Goal: Information Seeking & Learning: Check status

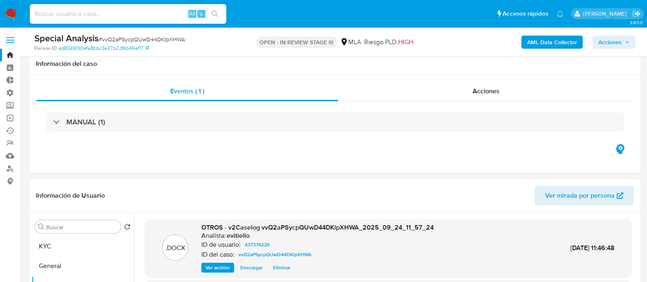
select select "10"
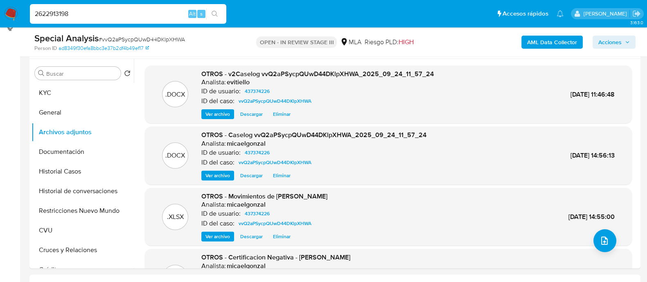
scroll to position [153, 0]
type input "2622913198"
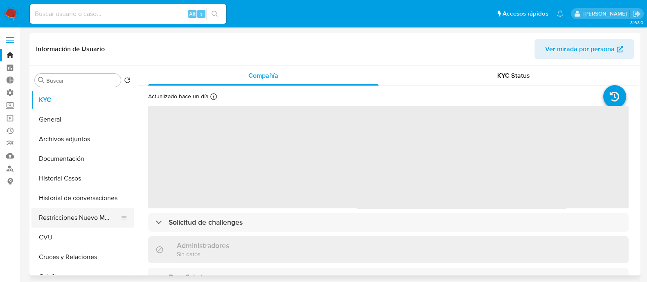
select select "10"
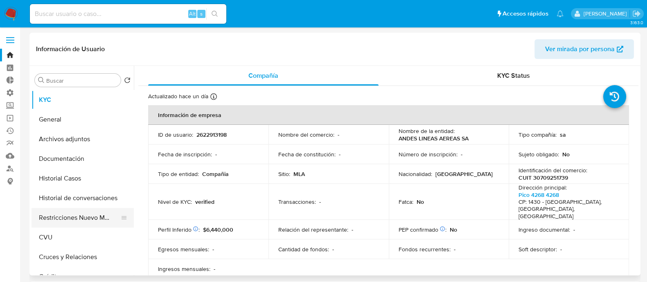
click at [86, 217] on button "Restricciones Nuevo Mundo" at bounding box center [80, 218] width 96 height 20
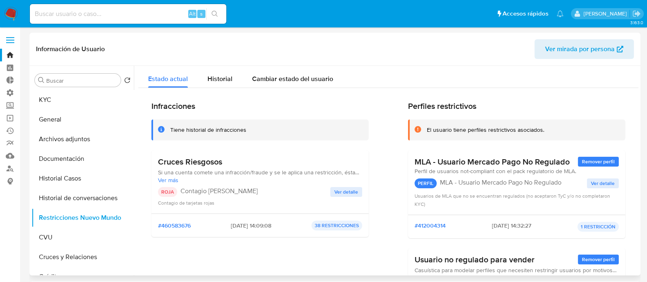
click at [348, 188] on span "Ver detalle" at bounding box center [346, 192] width 24 height 8
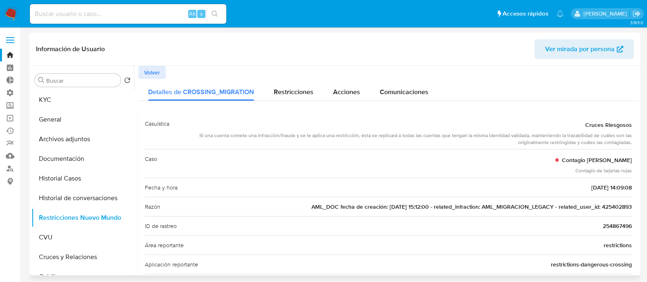
click at [613, 208] on span "AML_DOC fecha de creación: 16/11/2021 15:12:00 - related_infraction: AML_MIGRAC…" at bounding box center [471, 207] width 320 height 8
click at [86, 19] on div "Alt s" at bounding box center [128, 14] width 196 height 20
click at [166, 16] on input at bounding box center [128, 14] width 196 height 11
paste input "425402893"
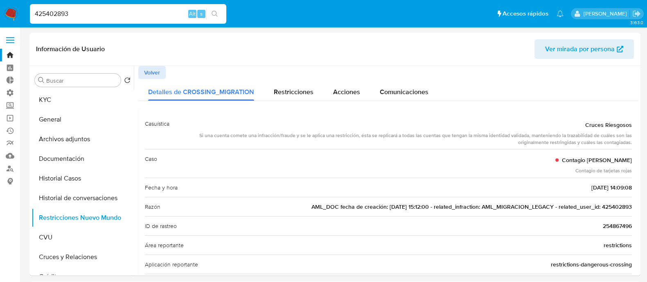
type input "425402893"
click at [209, 13] on button "search-icon" at bounding box center [214, 13] width 17 height 11
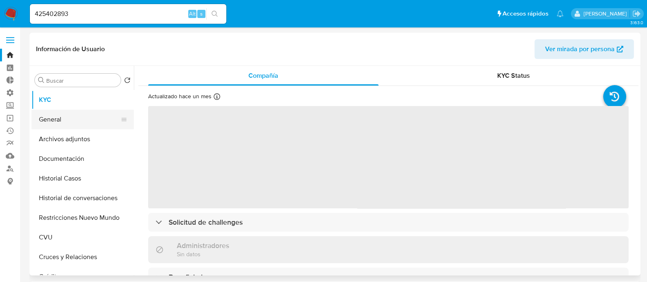
select select "10"
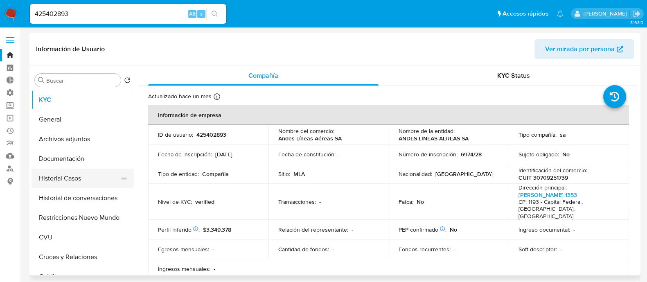
click at [98, 174] on button "Historial Casos" at bounding box center [80, 179] width 96 height 20
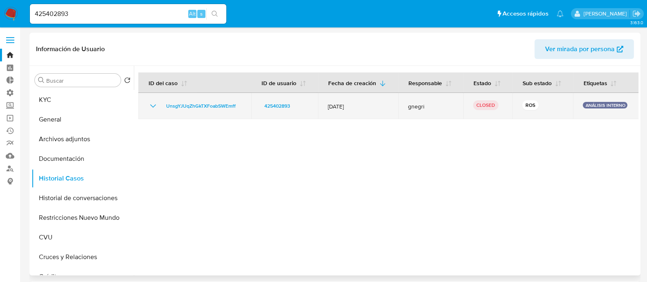
click at [152, 108] on icon "Mostrar/Ocultar" at bounding box center [153, 106] width 10 height 10
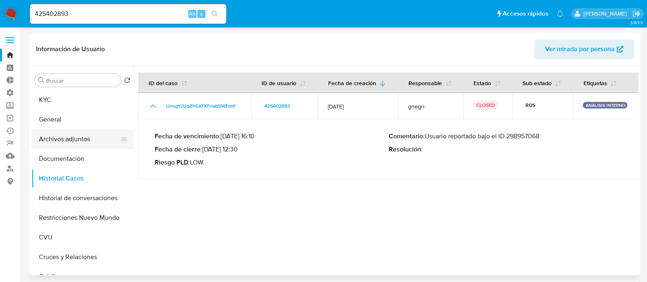
click at [100, 138] on button "Archivos adjuntos" at bounding box center [80, 139] width 96 height 20
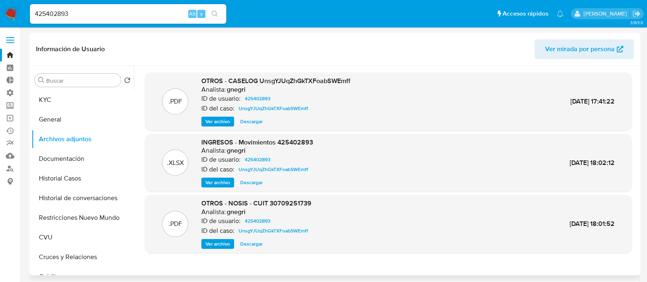
click at [215, 119] on span "Ver archivo" at bounding box center [217, 121] width 25 height 8
click at [223, 122] on div "Ver archivo Ver archivo Descargar" at bounding box center [275, 122] width 149 height 10
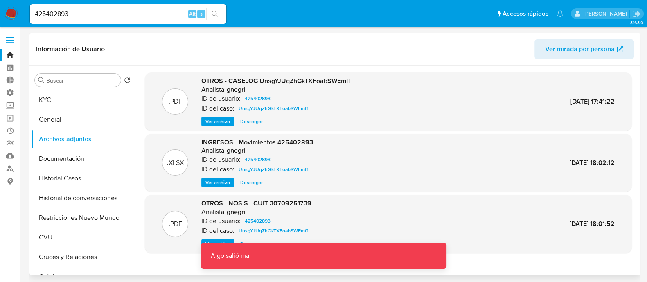
click at [223, 120] on span "Ver archivo" at bounding box center [217, 121] width 25 height 8
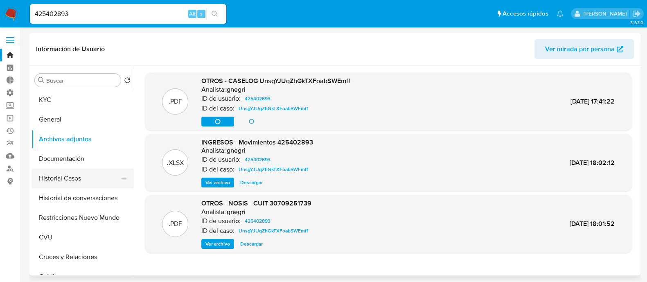
click at [102, 178] on button "Historial Casos" at bounding box center [80, 179] width 96 height 20
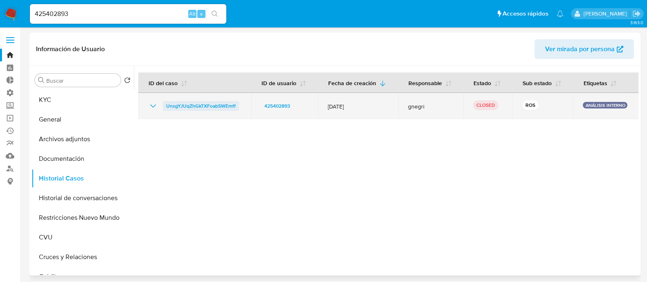
click at [215, 108] on span "UnsgYJUqZhGkTXFoabSWEmff" at bounding box center [201, 106] width 70 height 10
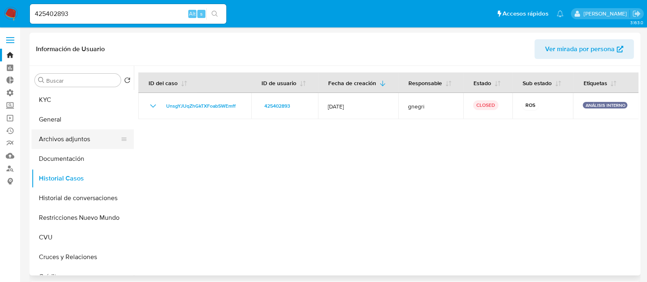
click at [95, 142] on button "Archivos adjuntos" at bounding box center [80, 139] width 96 height 20
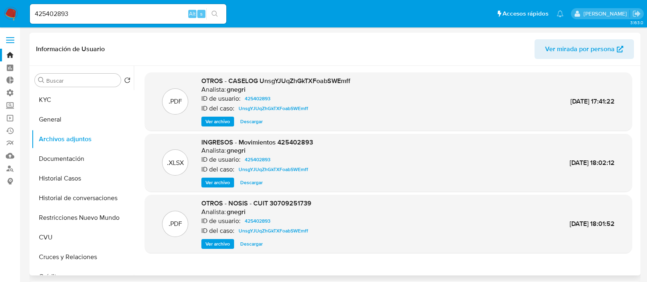
click at [259, 125] on span "Descargar" at bounding box center [251, 121] width 23 height 8
drag, startPoint x: 164, startPoint y: 13, endPoint x: 3, endPoint y: 15, distance: 160.4
click at [3, 15] on nav "Pausado Ver notificaciones 425402893 Alt s Accesos rápidos Presiona las siguien…" at bounding box center [323, 13] width 647 height 27
paste input "cb6lgMg3FQHyywNcyAGfvMyT"
type input "cb6lgMg3FQHyywNcyAGfvMyT"
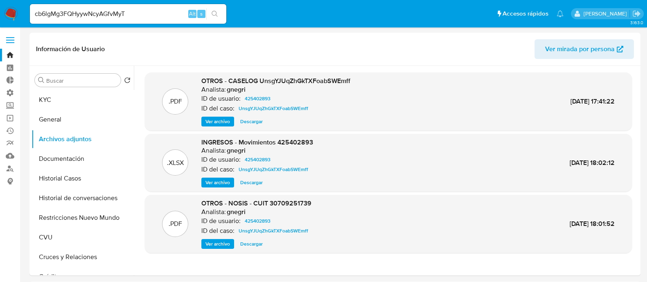
click at [216, 13] on icon "search-icon" at bounding box center [215, 14] width 7 height 7
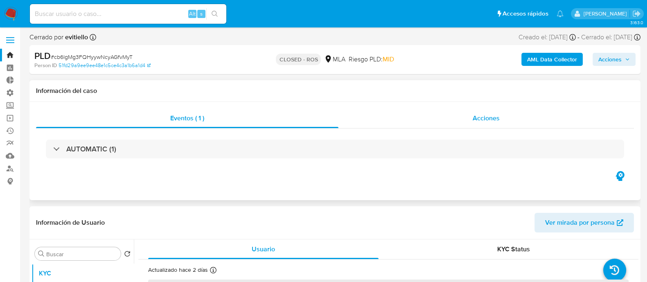
click at [492, 122] on span "Acciones" at bounding box center [486, 117] width 27 height 9
select select "10"
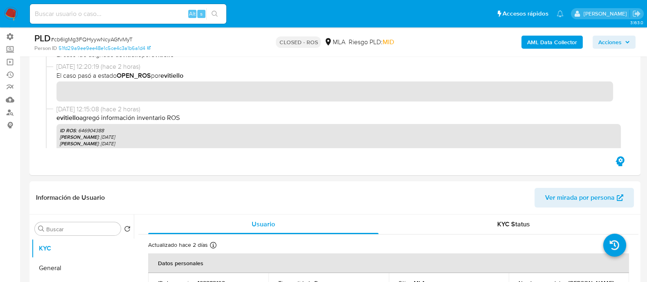
scroll to position [102, 0]
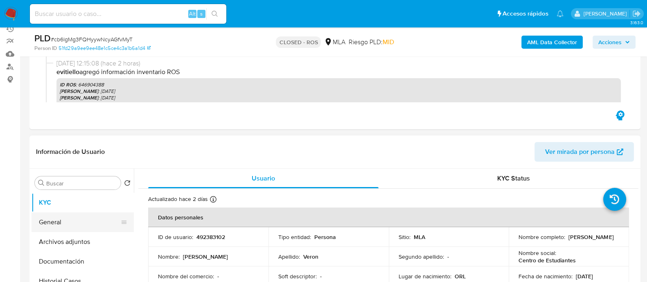
click at [90, 226] on button "General" at bounding box center [80, 222] width 96 height 20
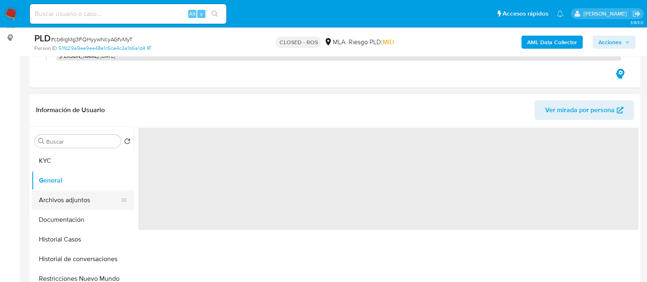
scroll to position [153, 0]
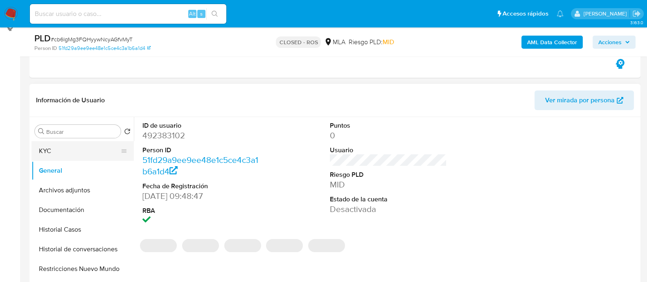
click at [99, 154] on button "KYC" at bounding box center [80, 151] width 96 height 20
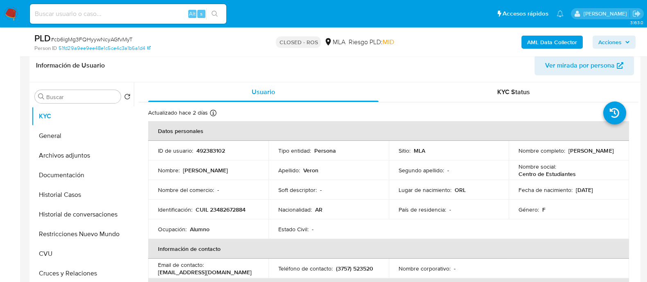
scroll to position [204, 0]
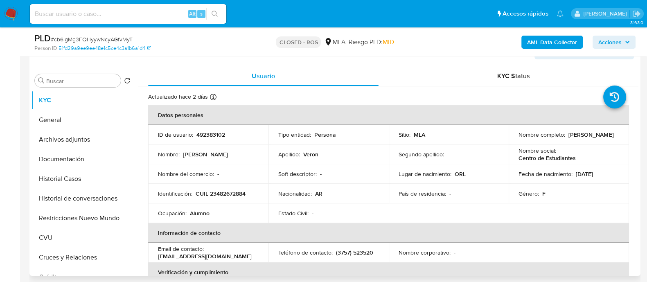
click at [231, 191] on p "CUIL 23482672884" at bounding box center [221, 193] width 50 height 7
click at [214, 131] on p "492383102" at bounding box center [210, 134] width 29 height 7
copy p "492383102"
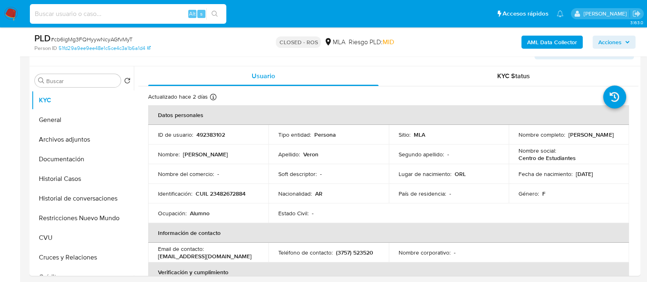
click at [151, 16] on input at bounding box center [128, 14] width 196 height 11
paste input "fYltkEhs4ikX8unzuBrs3N0d"
type input "fYltkEhs4ikX8unzuBrs3N0d"
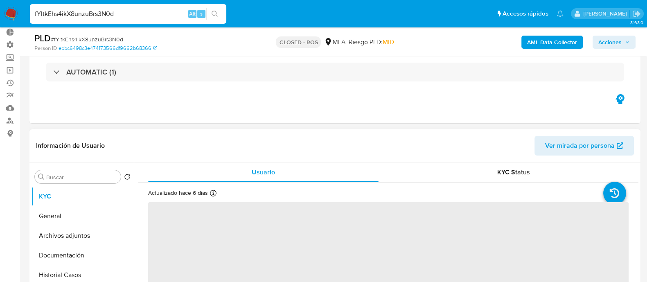
scroll to position [102, 0]
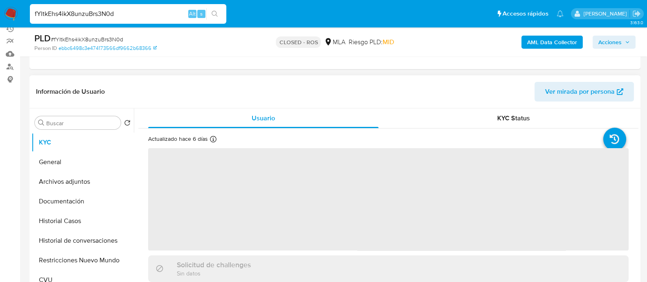
select select "10"
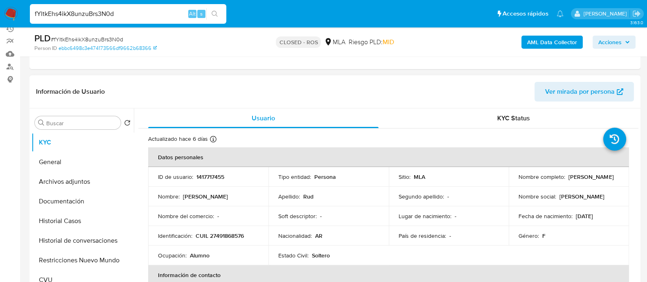
click at [206, 179] on p "1417717455" at bounding box center [210, 176] width 28 height 7
copy p "1417717455"
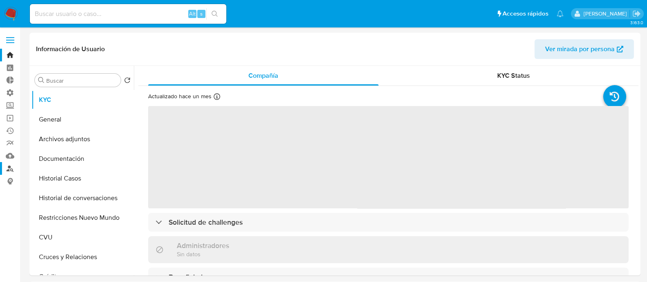
select select "10"
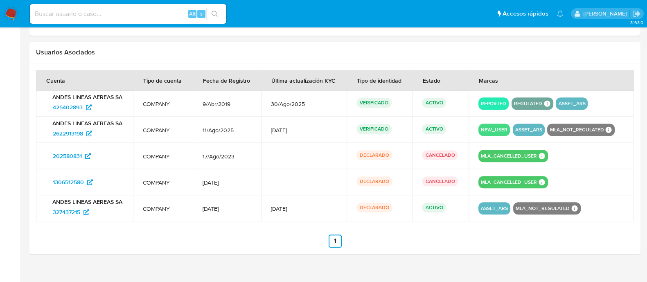
scroll to position [808, 0]
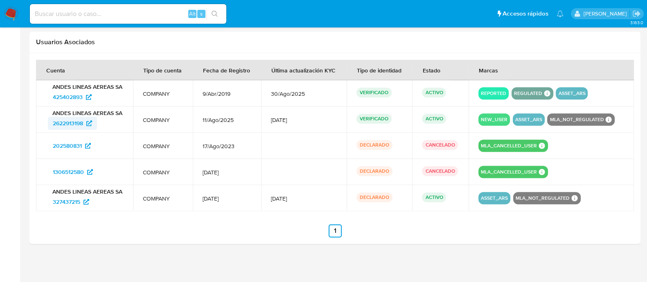
click at [77, 118] on span "2622913198" at bounding box center [68, 123] width 30 height 13
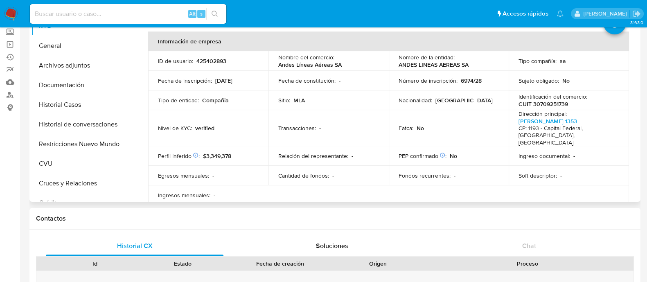
scroll to position [51, 0]
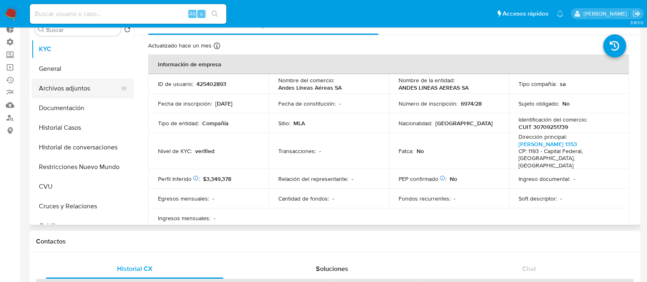
click at [94, 92] on button "Archivos adjuntos" at bounding box center [80, 89] width 96 height 20
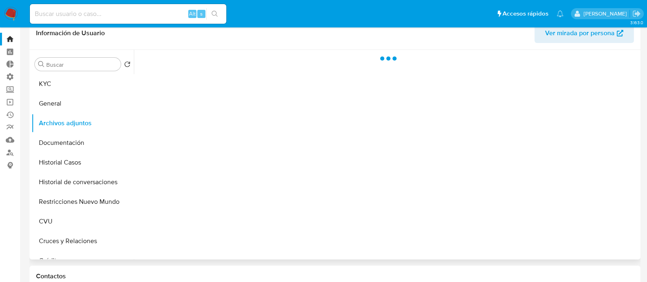
scroll to position [0, 0]
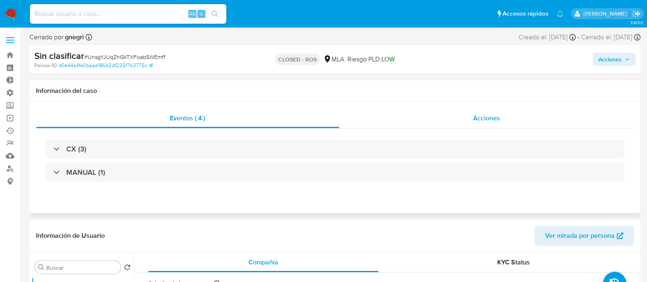
click at [482, 115] on span "Acciones" at bounding box center [486, 117] width 27 height 9
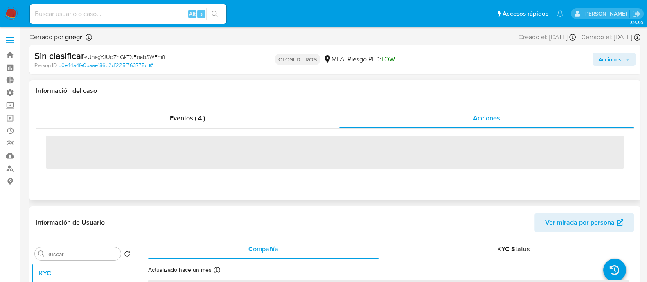
select select "10"
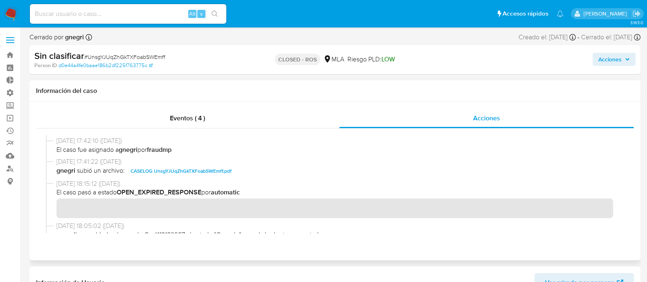
scroll to position [512, 0]
click at [198, 169] on span "CASELOG UnsgYJUqZhGkTXFoabSWEmff.pdf" at bounding box center [181, 171] width 101 height 10
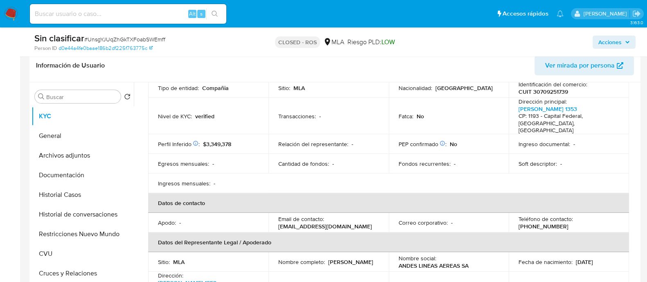
scroll to position [204, 0]
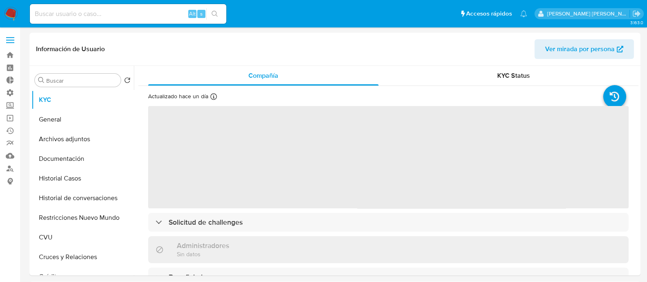
select select "10"
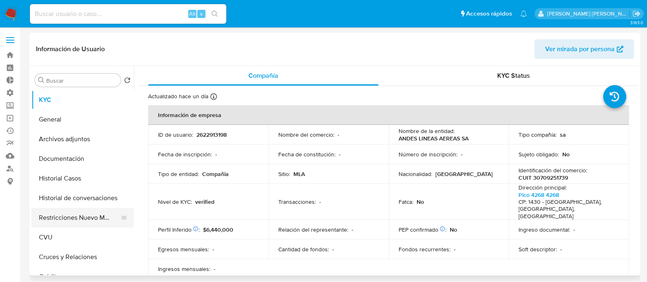
click at [90, 217] on button "Restricciones Nuevo Mundo" at bounding box center [80, 218] width 96 height 20
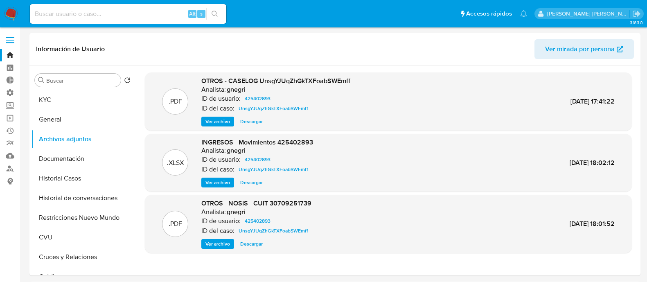
select select "10"
click at [253, 182] on span "Descargar" at bounding box center [251, 182] width 23 height 8
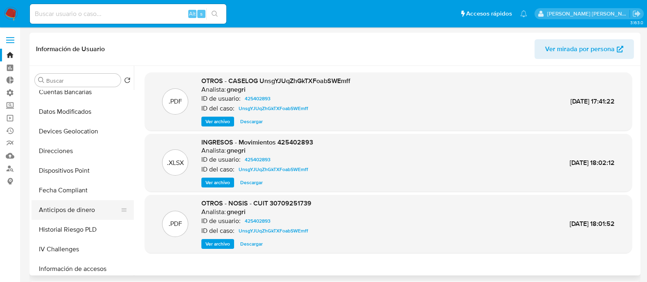
scroll to position [358, 0]
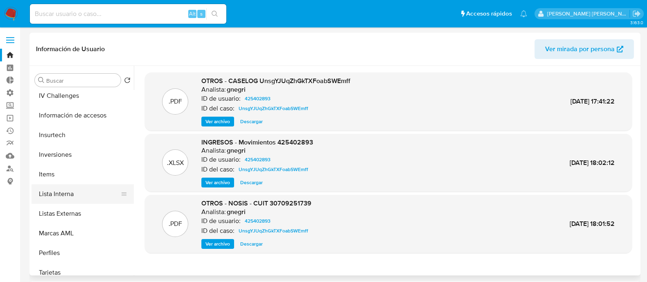
click at [90, 194] on button "Lista Interna" at bounding box center [80, 194] width 96 height 20
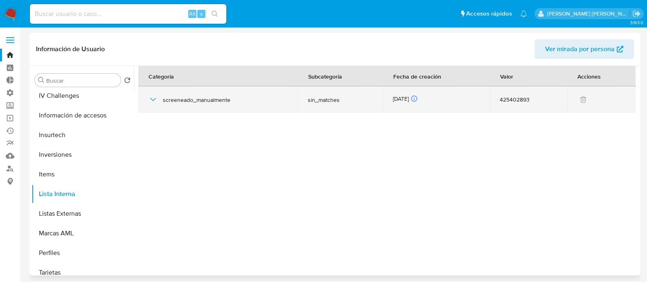
click at [148, 98] on icon "button" at bounding box center [153, 100] width 10 height 10
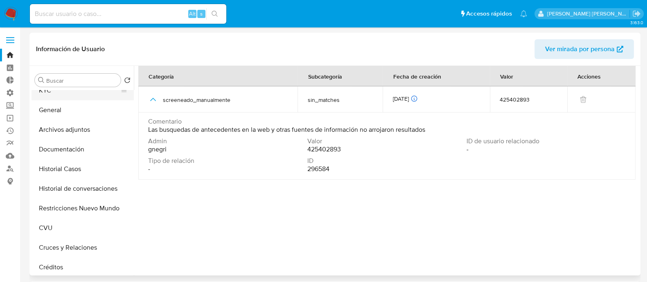
scroll to position [0, 0]
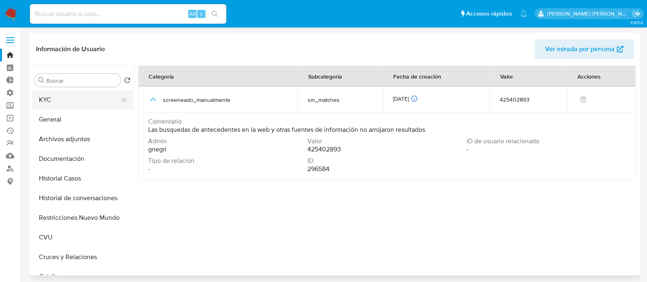
click at [74, 97] on button "KYC" at bounding box center [80, 100] width 96 height 20
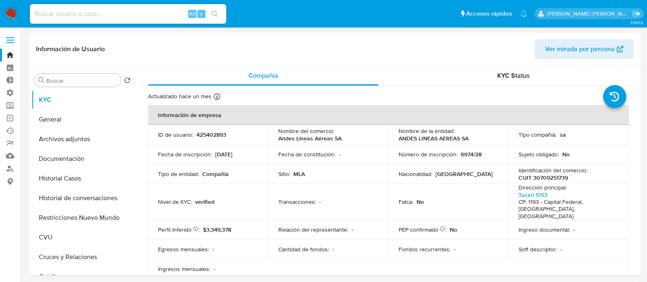
click at [146, 8] on div "Alt s" at bounding box center [128, 14] width 196 height 20
click at [146, 14] on input at bounding box center [128, 14] width 196 height 11
paste input "2622913198"
drag, startPoint x: 223, startPoint y: 13, endPoint x: 217, endPoint y: 13, distance: 6.5
click at [223, 13] on input "2622913198" at bounding box center [128, 14] width 196 height 11
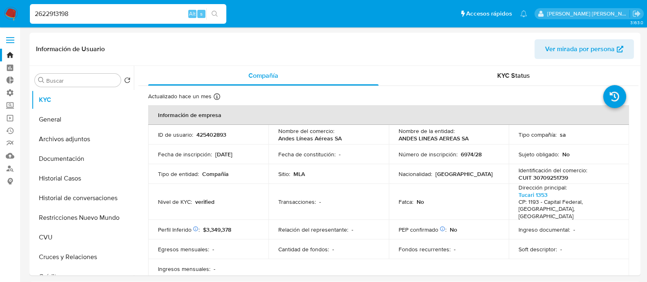
type input "2622913198"
click at [216, 13] on icon "search-icon" at bounding box center [215, 14] width 6 height 6
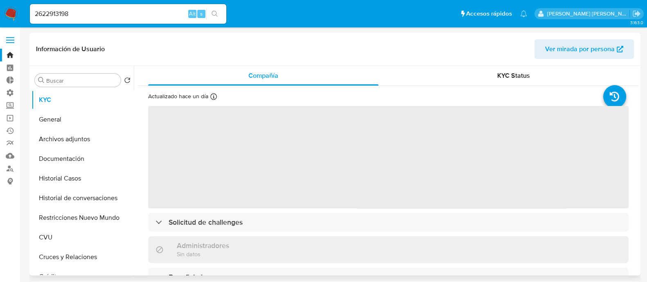
select select "10"
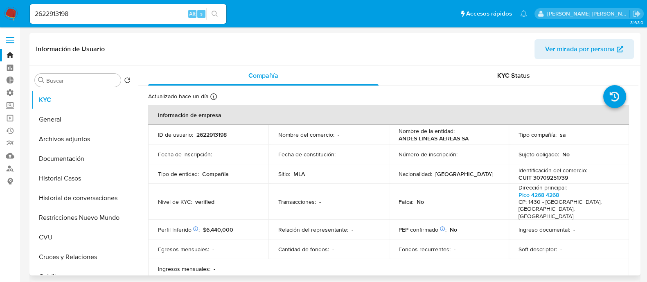
scroll to position [153, 0]
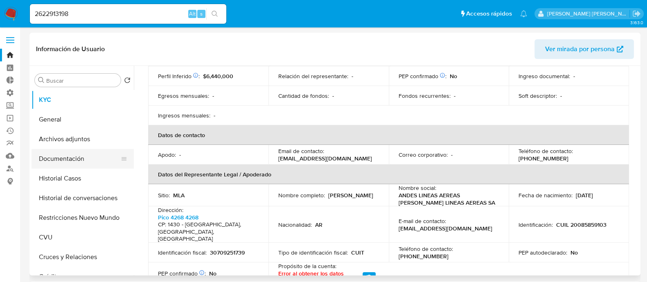
click at [83, 160] on button "Documentación" at bounding box center [80, 159] width 96 height 20
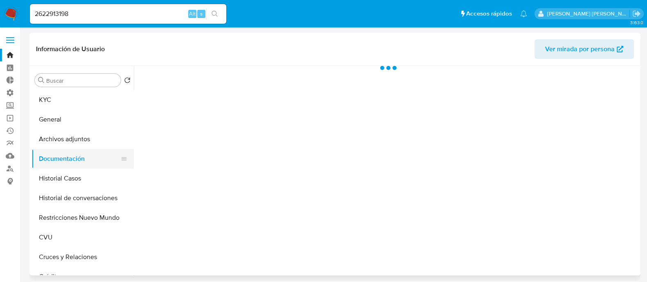
scroll to position [0, 0]
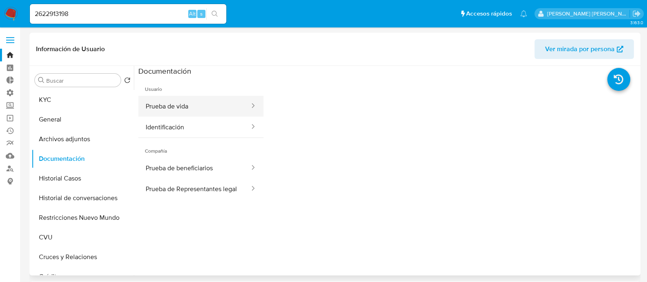
click at [200, 110] on button "Prueba de vida" at bounding box center [194, 106] width 112 height 21
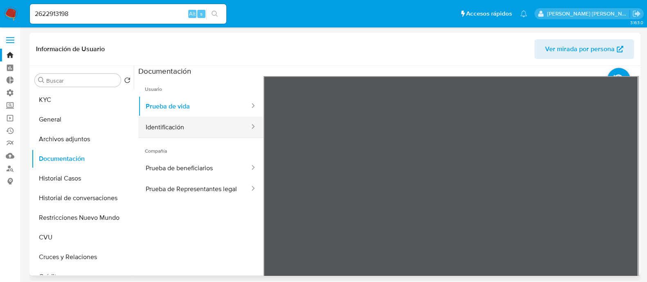
click at [209, 122] on button "Identificación" at bounding box center [194, 127] width 112 height 21
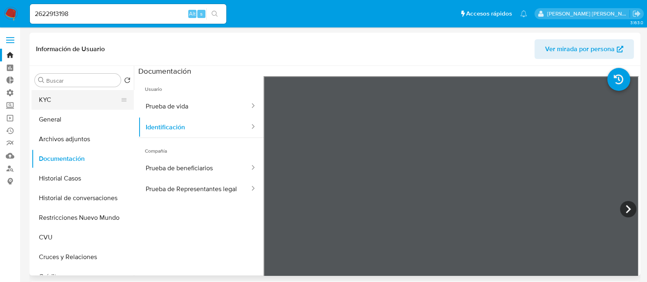
click at [82, 97] on button "KYC" at bounding box center [80, 100] width 96 height 20
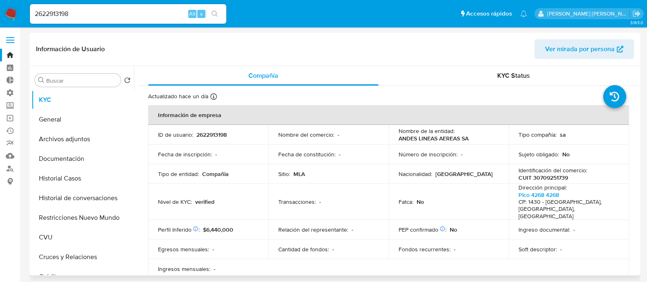
click at [544, 179] on p "CUIT 30709251739" at bounding box center [544, 177] width 50 height 7
copy p "30709251739"
click at [86, 14] on input "2622913198" at bounding box center [128, 14] width 196 height 11
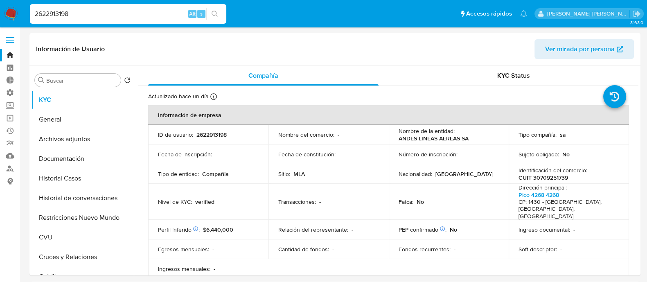
paste input "cb6lgMg3FQHyywNcyAGfvMyT"
type input "cb6lgMg3FQHyywNcyAGfvMyT"
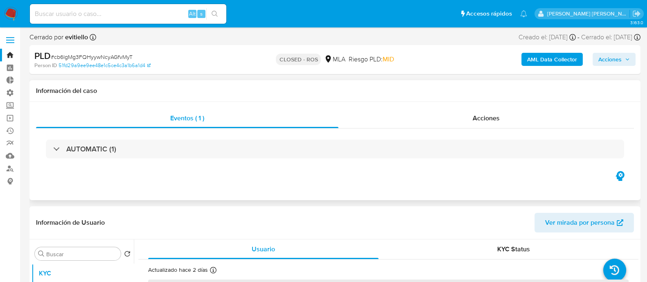
select select "10"
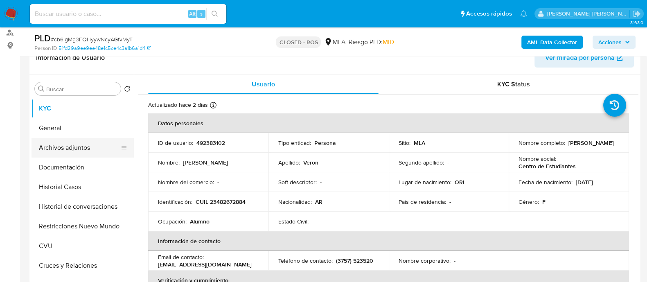
scroll to position [119, 0]
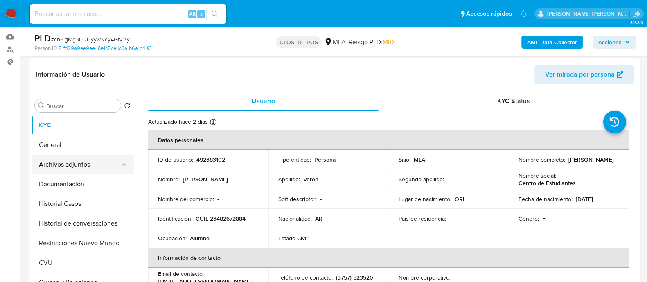
click at [101, 167] on button "Archivos adjuntos" at bounding box center [80, 165] width 96 height 20
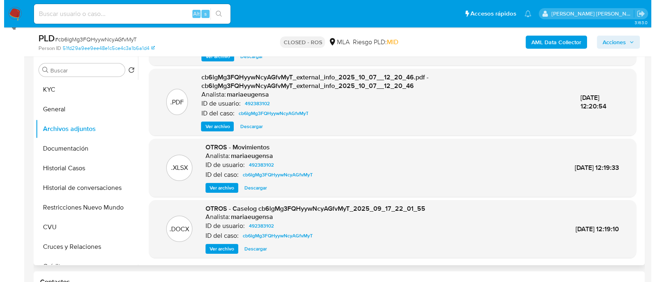
scroll to position [170, 0]
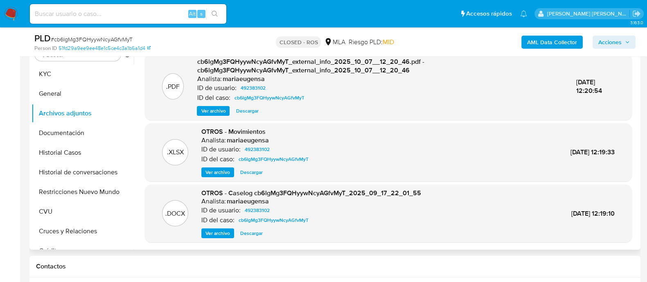
click at [222, 227] on div "OTROS - Caselog cb6lgMg3FQHyywNcyAGfvMyT_2025_09_17_22_01_55 Analista: mariaeug…" at bounding box center [311, 214] width 220 height 50
click at [222, 229] on span "Ver archivo" at bounding box center [217, 233] width 25 height 8
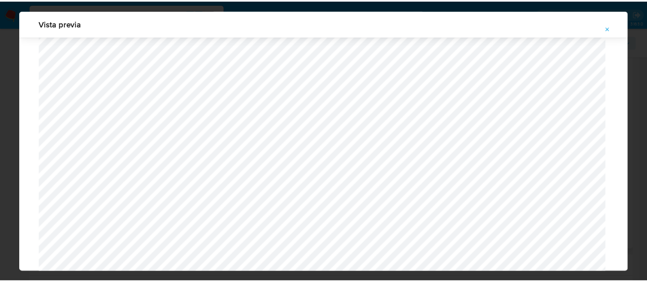
scroll to position [137, 0]
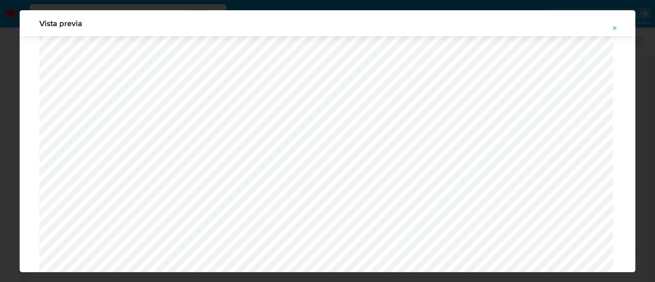
click at [617, 27] on icon "Attachment preview" at bounding box center [614, 28] width 7 height 7
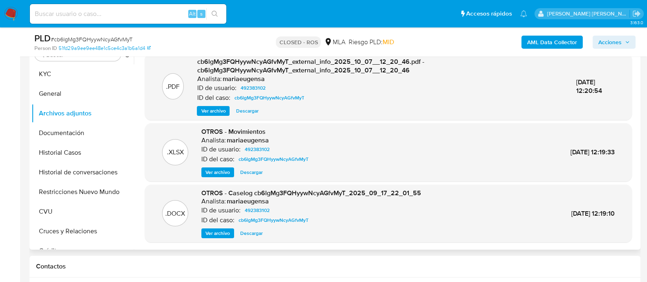
click at [77, 12] on input at bounding box center [128, 14] width 196 height 11
paste input "fYltkEhs4ikX8unzuBrs3N0d"
type input "fYltkEhs4ikX8unzuBrs3N0d"
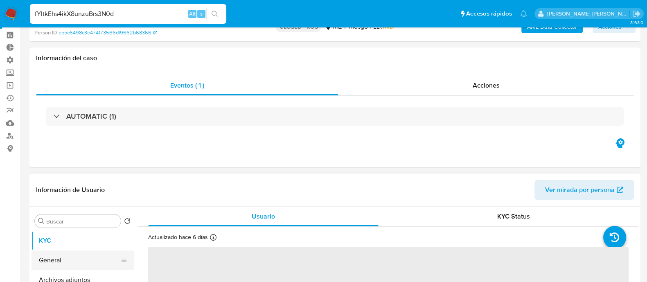
scroll to position [102, 0]
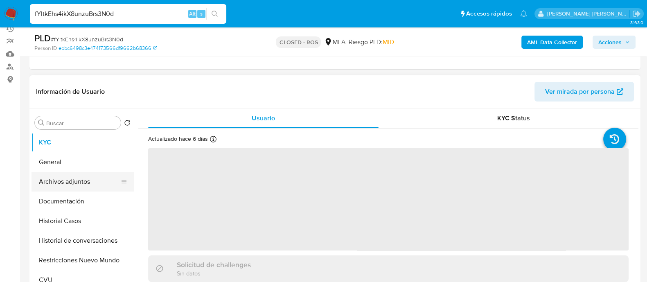
select select "10"
click at [100, 183] on button "Archivos adjuntos" at bounding box center [80, 182] width 96 height 20
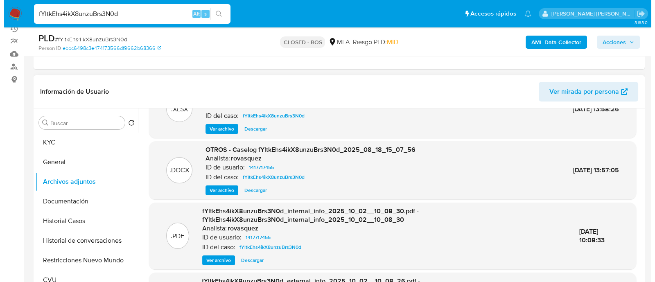
scroll to position [51, 0]
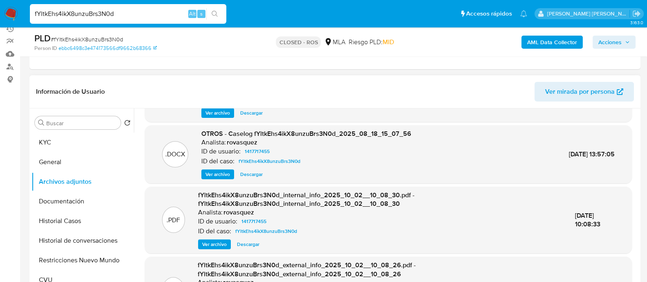
click at [221, 174] on span "Ver archivo" at bounding box center [217, 174] width 25 height 8
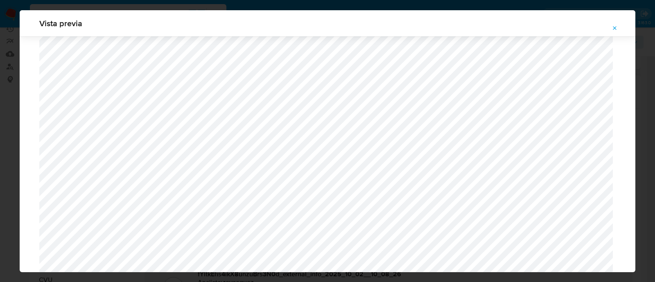
scroll to position [188, 0]
click at [113, 8] on div "Vista previa" at bounding box center [327, 141] width 655 height 282
click at [615, 28] on icon "Attachment preview" at bounding box center [615, 28] width 4 height 4
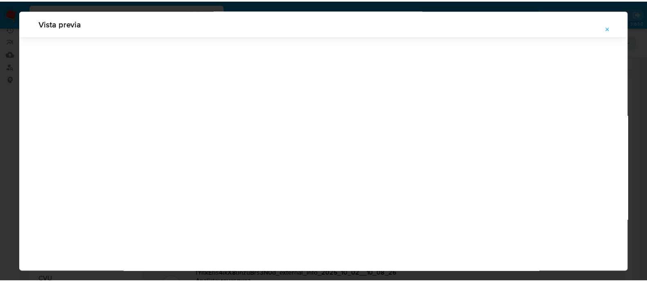
scroll to position [26, 0]
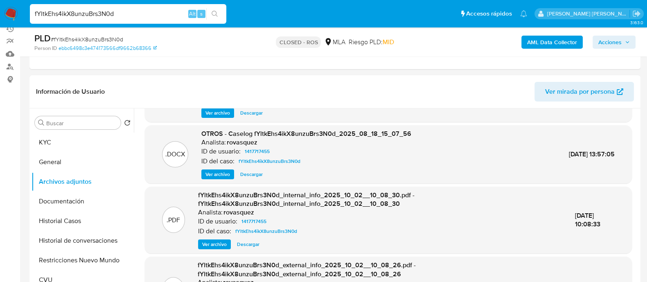
click at [138, 13] on input "fYltkEhs4ikX8unzuBrs3N0d" at bounding box center [128, 14] width 196 height 11
paste input "vvQ2aPSycpQUwD44DKlpXHWA"
type input "vvQ2aPSycpQUwD44DKlpXHWA"
click at [216, 14] on icon "search-icon" at bounding box center [215, 14] width 6 height 6
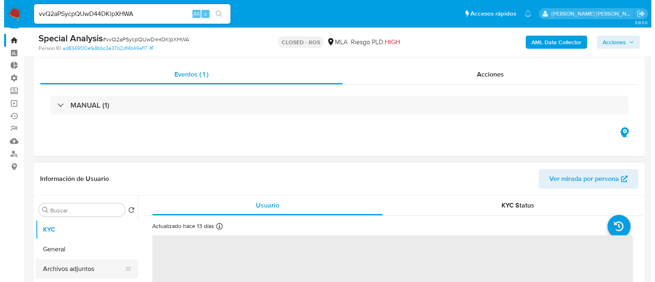
scroll to position [102, 0]
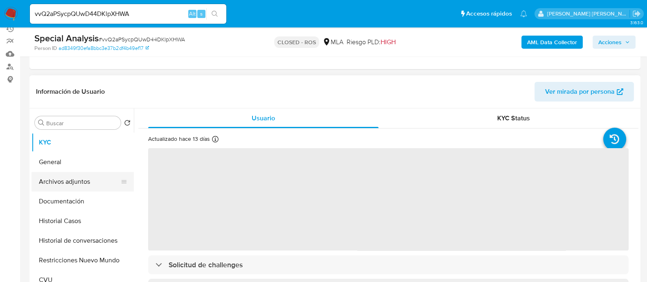
select select "10"
click at [97, 183] on button "Archivos adjuntos" at bounding box center [80, 182] width 96 height 20
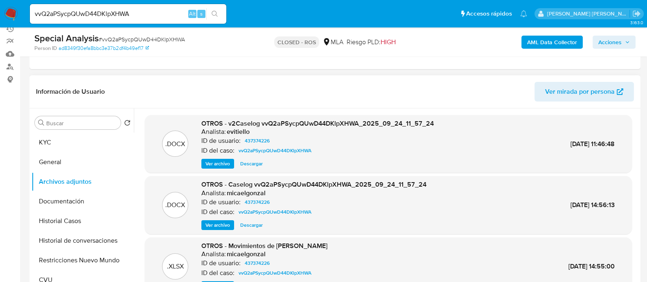
click at [222, 161] on span "Ver archivo" at bounding box center [217, 164] width 25 height 8
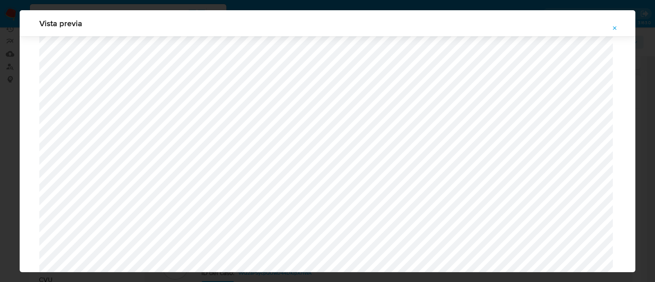
scroll to position [137, 0]
drag, startPoint x: 614, startPoint y: 27, endPoint x: 614, endPoint y: 45, distance: 18.0
click at [614, 27] on icon "Attachment preview" at bounding box center [614, 28] width 7 height 7
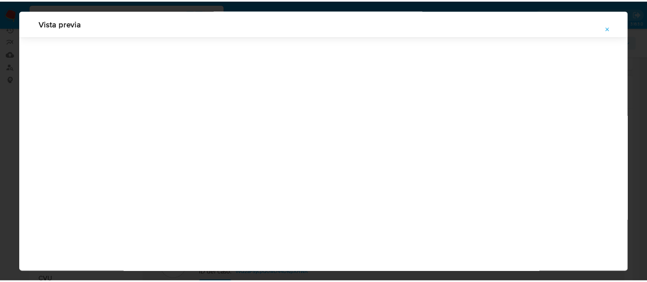
scroll to position [26, 0]
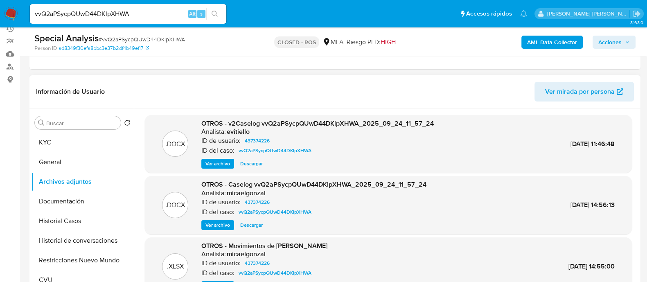
click at [121, 17] on input "vvQ2aPSycpQUwD44DKlpXHWA" at bounding box center [128, 14] width 196 height 11
paste input "266795593"
type input "266795593"
click at [217, 16] on icon "search-icon" at bounding box center [215, 14] width 7 height 7
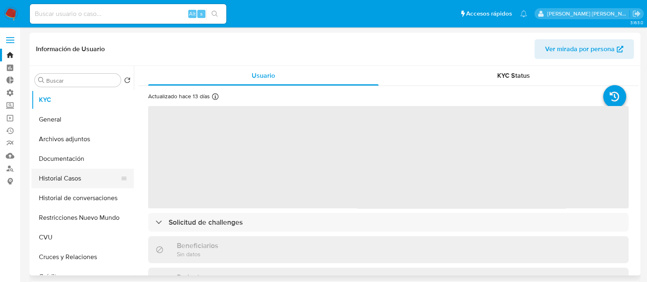
click at [97, 183] on button "Historial Casos" at bounding box center [80, 179] width 96 height 20
select select "10"
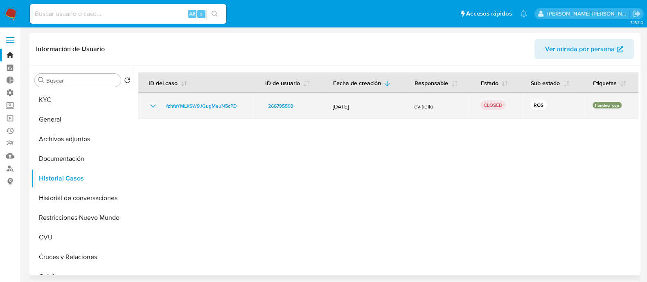
click at [150, 104] on icon "Mostrar/Ocultar" at bounding box center [153, 105] width 6 height 3
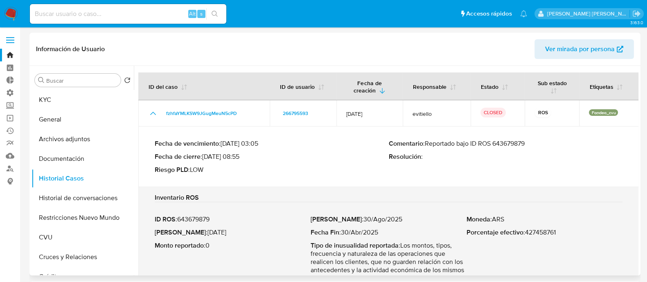
click at [203, 220] on p "ID ROS : 643679879" at bounding box center [233, 219] width 156 height 8
click at [81, 97] on button "KYC" at bounding box center [80, 100] width 96 height 20
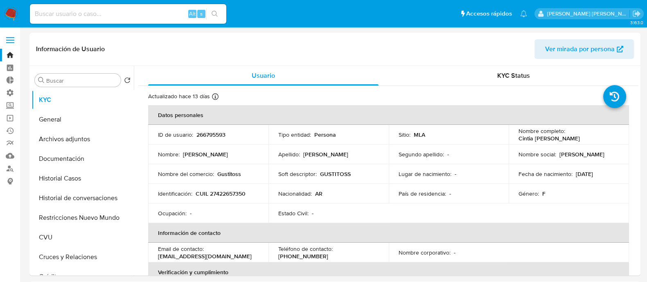
click at [123, 9] on input at bounding box center [128, 14] width 196 height 11
paste input "747431307"
type input "747431307"
click at [221, 11] on button "search-icon" at bounding box center [214, 13] width 17 height 11
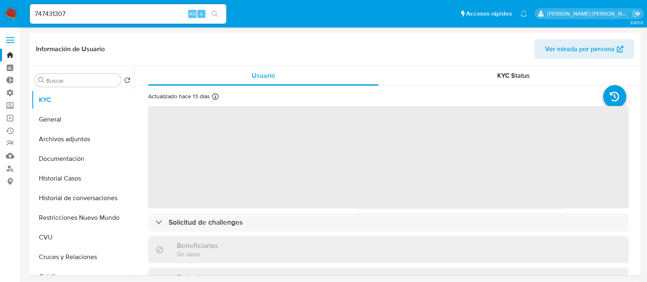
select select "10"
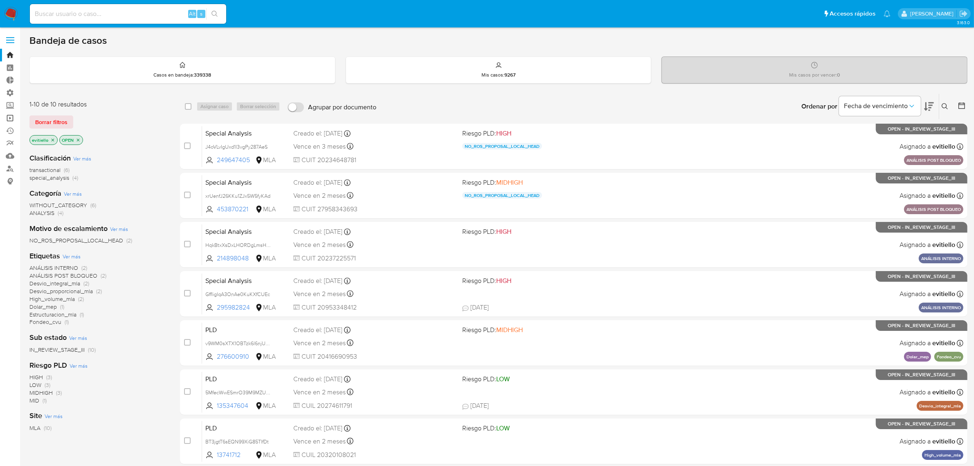
click at [11, 118] on link "Operaciones masivas" at bounding box center [48, 118] width 97 height 13
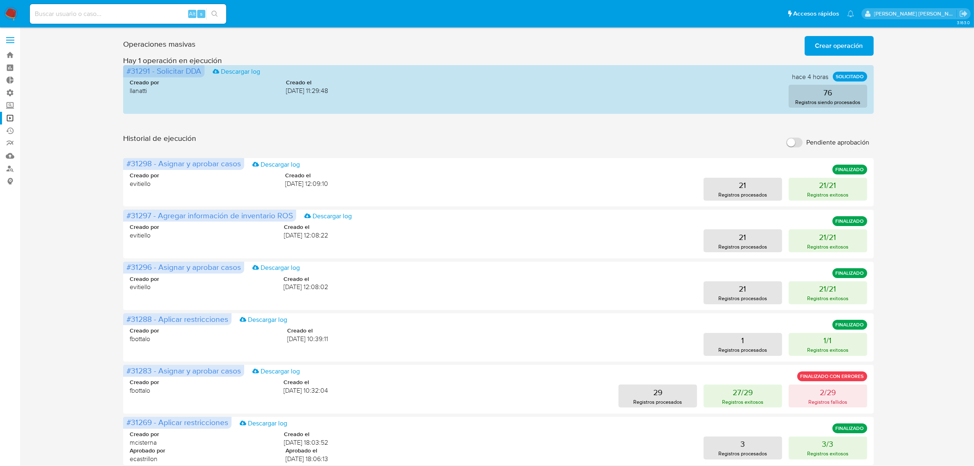
click at [835, 44] on span "Crear operación" at bounding box center [840, 46] width 48 height 18
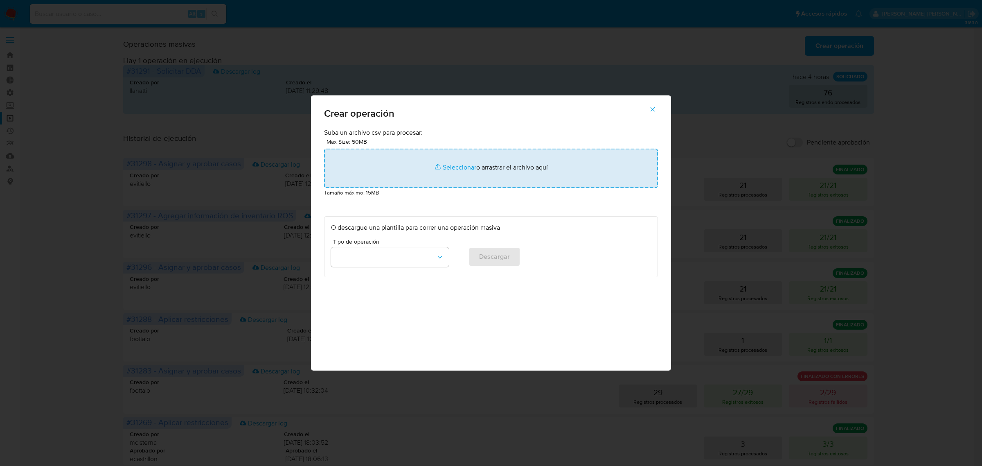
click at [451, 168] on input "file" at bounding box center [491, 168] width 334 height 39
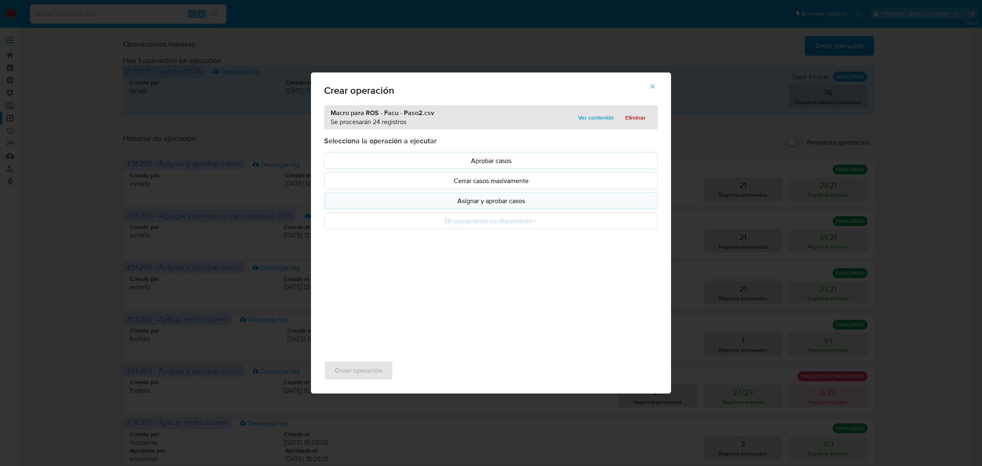
click at [522, 205] on p "Asignar y aprobar casos" at bounding box center [491, 200] width 320 height 9
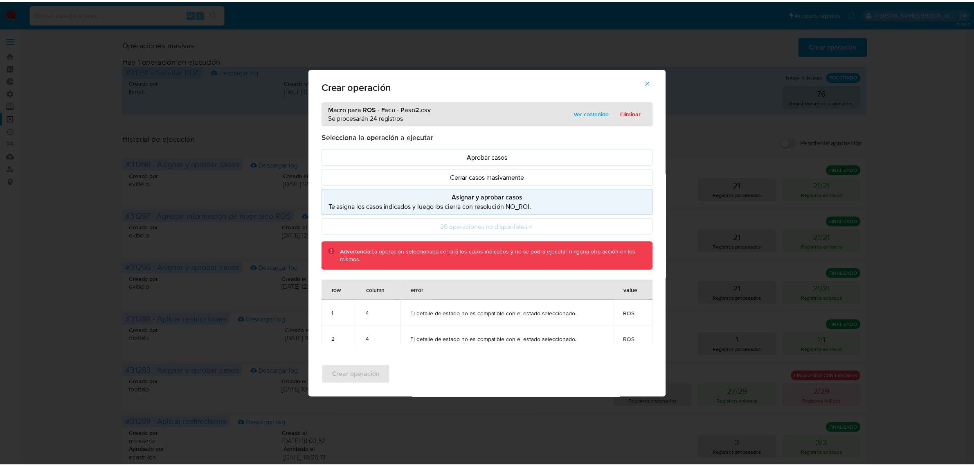
scroll to position [102, 0]
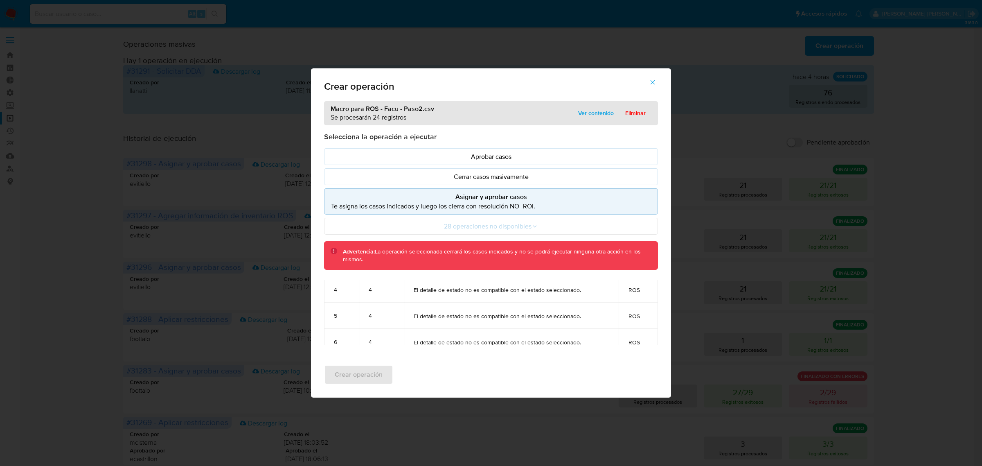
click at [651, 81] on icon "button" at bounding box center [652, 82] width 7 height 7
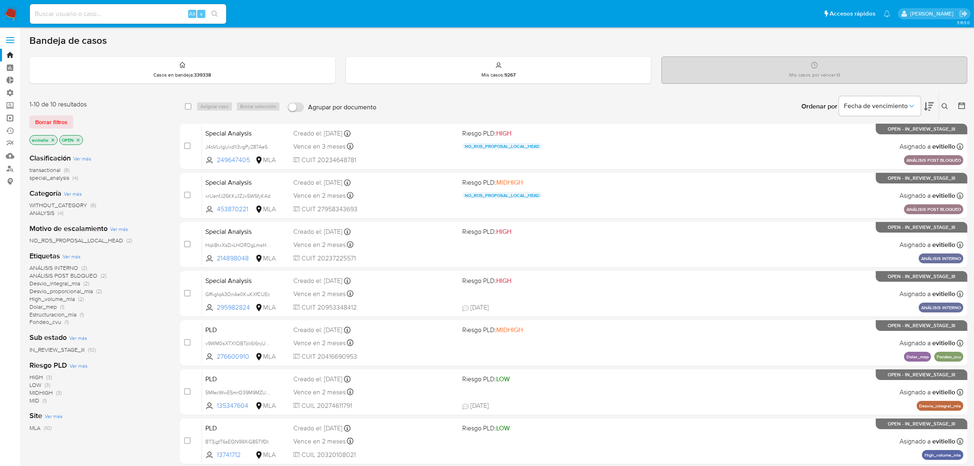
click at [11, 122] on link "Operaciones masivas" at bounding box center [48, 118] width 97 height 13
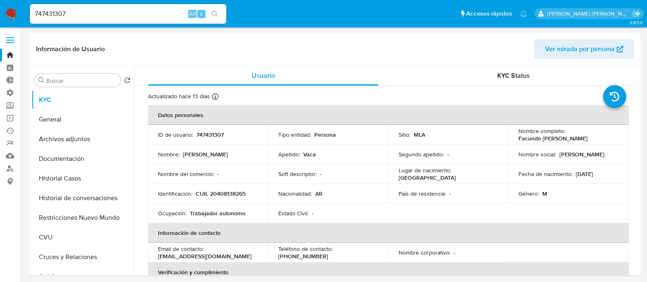
select select "10"
click at [90, 179] on button "Historial Casos" at bounding box center [80, 179] width 96 height 20
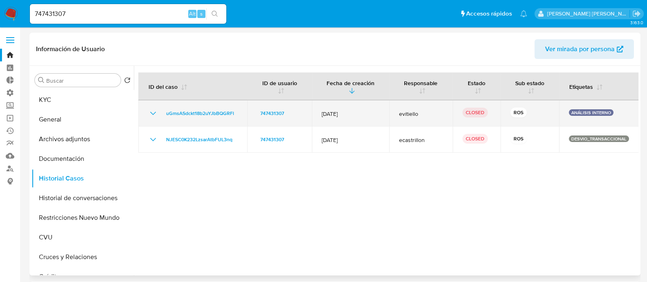
click at [150, 111] on icon "Mostrar/Ocultar" at bounding box center [153, 113] width 10 height 10
